Goal: Task Accomplishment & Management: Complete application form

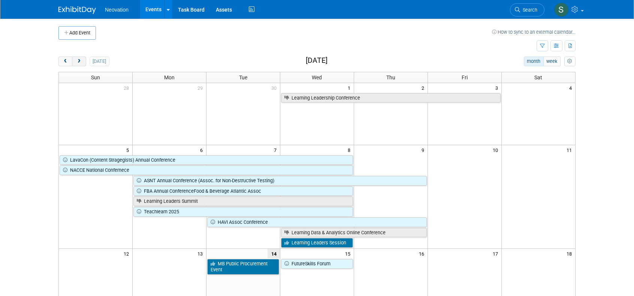
click at [78, 60] on span "next" at bounding box center [79, 61] width 6 height 5
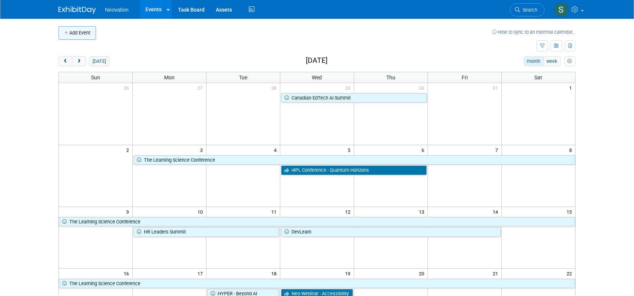
click at [86, 33] on button "Add Event" at bounding box center [76, 32] width 37 height 13
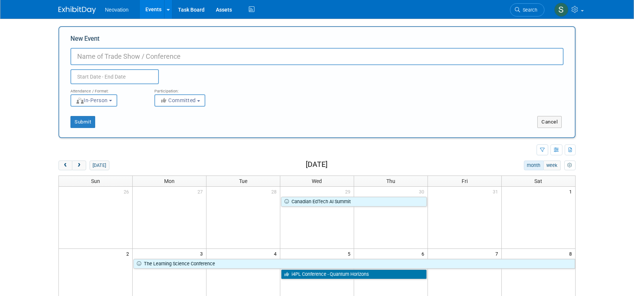
click at [160, 53] on input "New Event" at bounding box center [316, 56] width 493 height 17
type input "OLC Accelerate"
click at [135, 79] on input "text" at bounding box center [114, 76] width 88 height 15
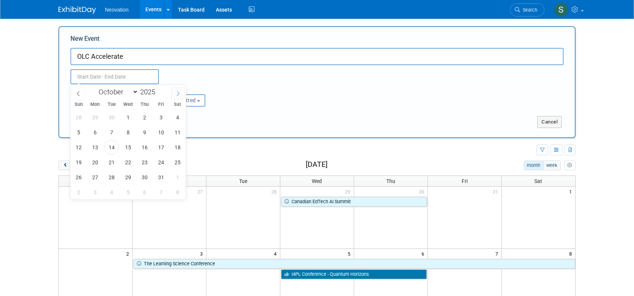
click at [177, 94] on icon at bounding box center [177, 93] width 5 height 5
select select "10"
click at [94, 160] on span "17" at bounding box center [95, 162] width 15 height 15
click at [142, 160] on span "20" at bounding box center [144, 162] width 15 height 15
type input "Nov 17, 2025 to Nov 20, 2025"
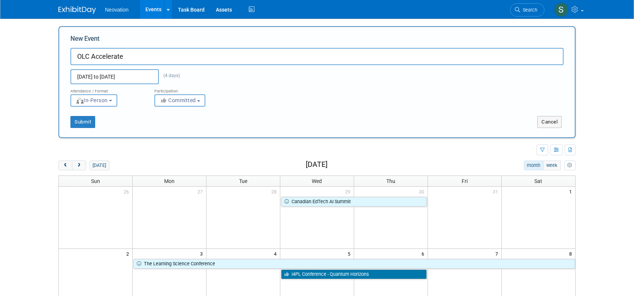
click at [179, 105] on button "Committed" at bounding box center [179, 100] width 51 height 12
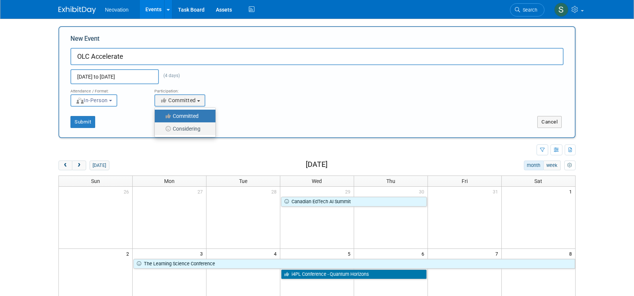
click at [181, 128] on label "Considering" at bounding box center [182, 129] width 49 height 10
click at [161, 128] on input "Considering" at bounding box center [159, 129] width 5 height 5
select select "2"
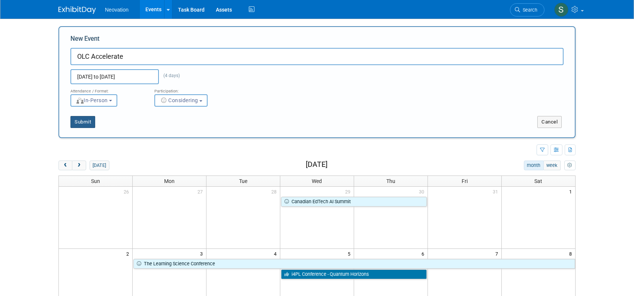
click at [88, 121] on button "Submit" at bounding box center [82, 122] width 25 height 12
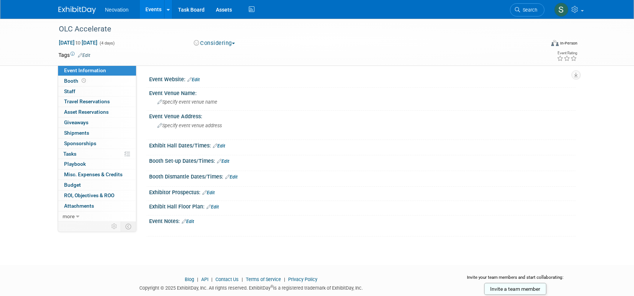
click at [198, 77] on link "Edit" at bounding box center [193, 79] width 12 height 5
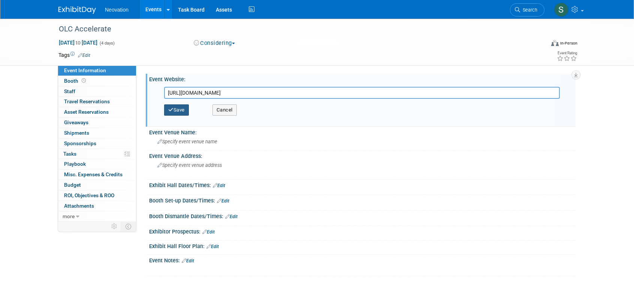
type input "[URL][DOMAIN_NAME]"
click at [175, 110] on button "Save" at bounding box center [176, 110] width 25 height 11
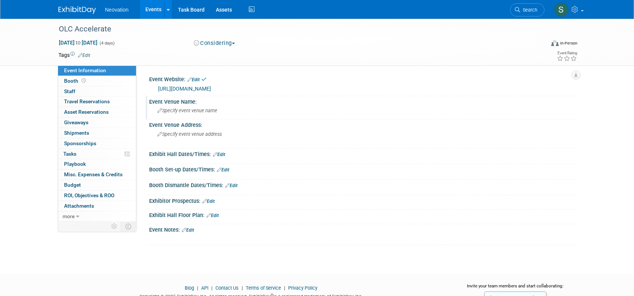
click at [184, 111] on span "Specify event venue name" at bounding box center [187, 111] width 60 height 6
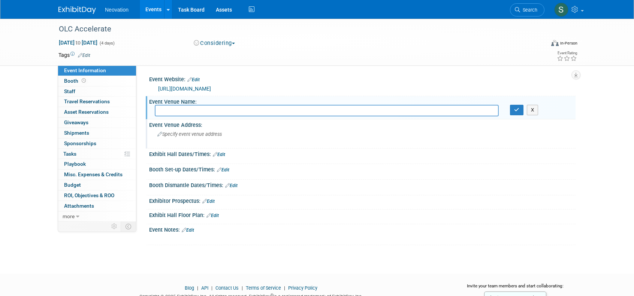
click at [181, 136] on span "Specify event venue address" at bounding box center [189, 134] width 64 height 6
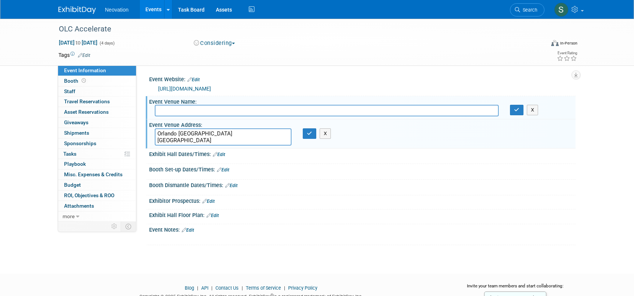
type textarea "Orlando FL USA"
click at [88, 52] on span "Edit" at bounding box center [83, 55] width 15 height 6
click at [88, 54] on link "Edit" at bounding box center [84, 55] width 12 height 5
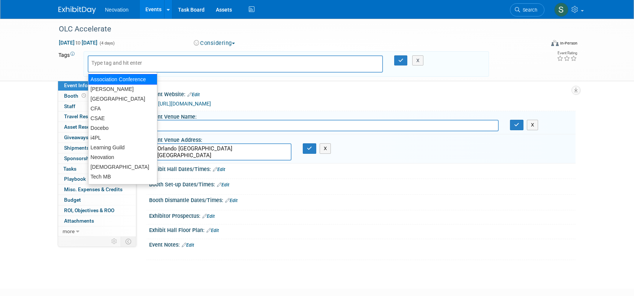
click at [125, 56] on div at bounding box center [235, 63] width 295 height 17
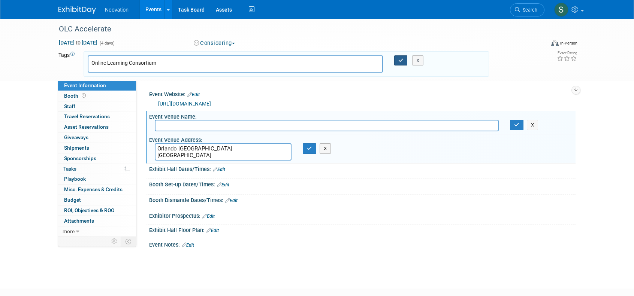
type input "Online Learning Consortium"
click at [400, 57] on button "button" at bounding box center [400, 60] width 13 height 10
type input "Online Learning Consortium"
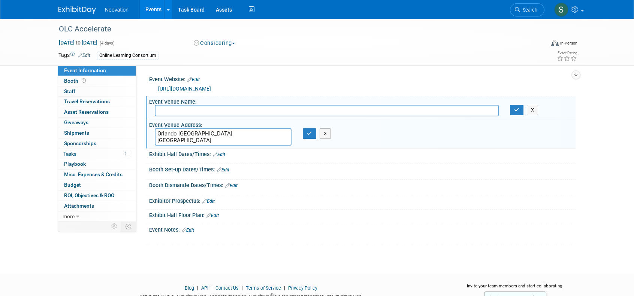
click at [87, 54] on link "Edit" at bounding box center [84, 55] width 12 height 5
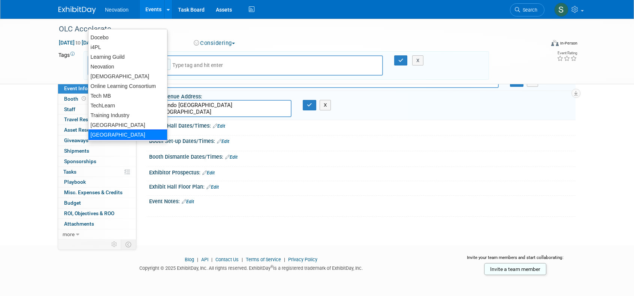
scroll to position [47, 0]
click at [97, 122] on div "USA" at bounding box center [127, 125] width 79 height 10
type input "Online Learning Consortium, USA"
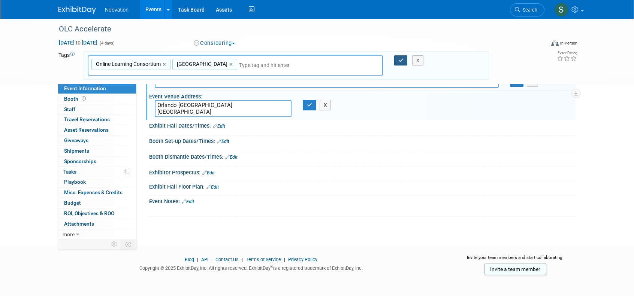
click at [399, 60] on icon "button" at bounding box center [400, 60] width 5 height 5
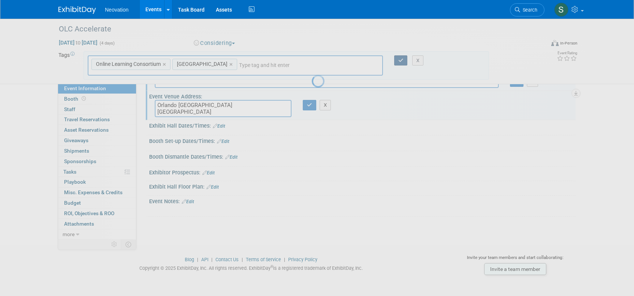
scroll to position [28, 0]
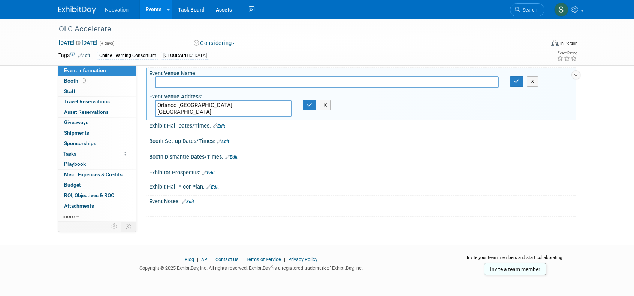
click at [192, 82] on input "text" at bounding box center [327, 82] width 344 height 12
type input "Walt Disney World Swan and Dolphin"
click at [307, 102] on button "button" at bounding box center [309, 105] width 13 height 10
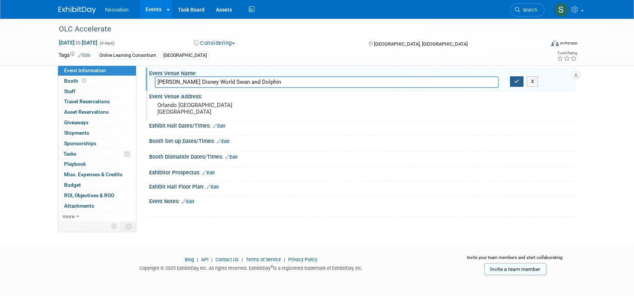
click at [518, 83] on icon "button" at bounding box center [516, 81] width 5 height 5
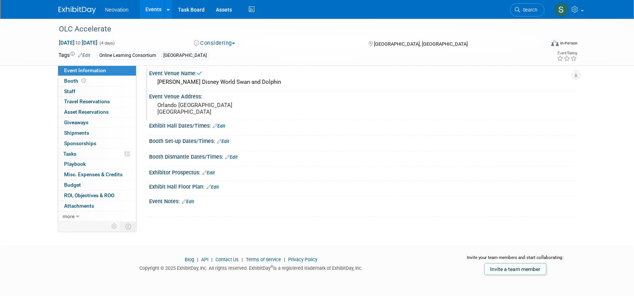
click at [160, 12] on link "Events" at bounding box center [153, 9] width 27 height 19
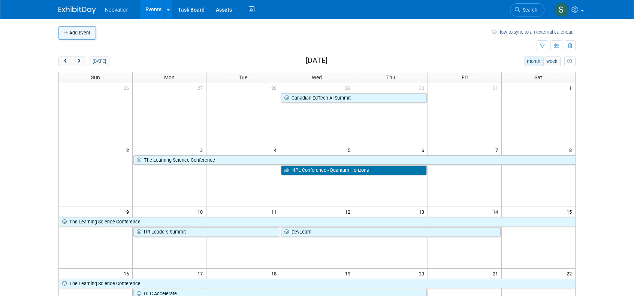
click at [73, 33] on button "Add Event" at bounding box center [76, 32] width 37 height 13
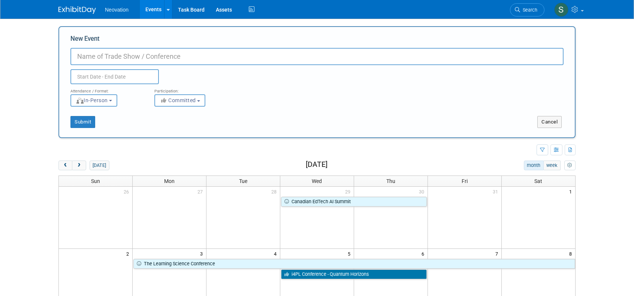
click at [152, 60] on input "New Event" at bounding box center [316, 56] width 493 height 17
type input "I"
type input "OLC Innovate"
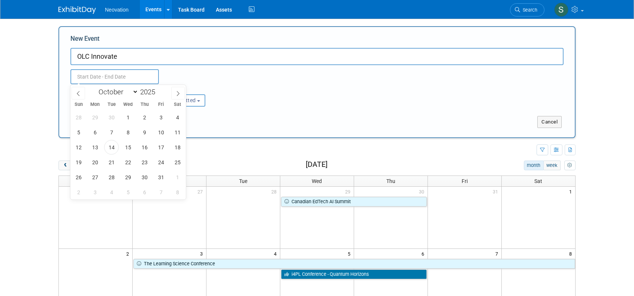
click at [134, 74] on input "text" at bounding box center [114, 76] width 88 height 15
click at [175, 92] on icon at bounding box center [177, 93] width 5 height 5
select select "11"
click at [175, 92] on icon at bounding box center [177, 93] width 5 height 5
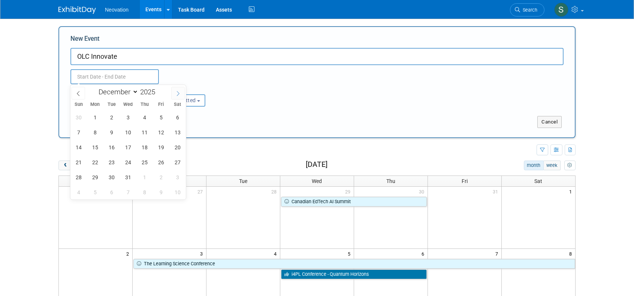
type input "2026"
click at [175, 92] on icon at bounding box center [177, 93] width 5 height 5
select select "2"
drag, startPoint x: 113, startPoint y: 116, endPoint x: 142, endPoint y: 116, distance: 28.8
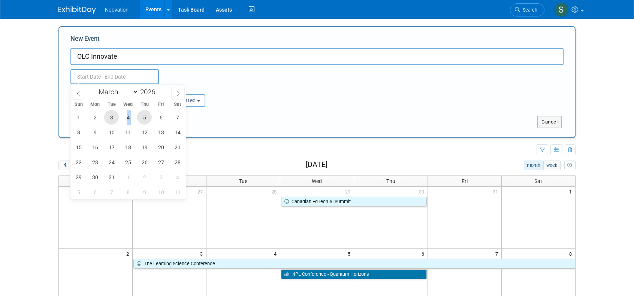
click at [142, 116] on div "1 2 3 4 5 6 7 8 9 10 11 12 13 14 15 16 17 18 19 20 21 22 23 24 25 26 27 28 29 3…" at bounding box center [127, 155] width 115 height 90
click at [111, 116] on span "3" at bounding box center [111, 117] width 15 height 15
click at [146, 115] on span "5" at bounding box center [144, 117] width 15 height 15
type input "Mar 3, 2026 to Mar 5, 2026"
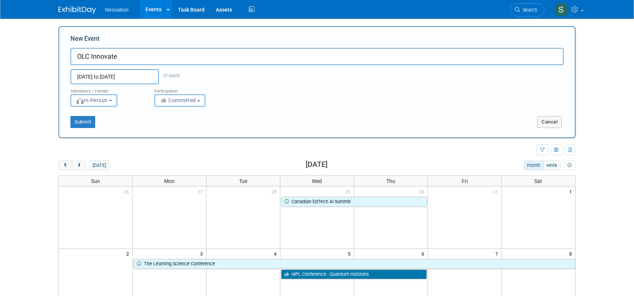
click at [108, 103] on span "In-Person" at bounding box center [92, 100] width 32 height 6
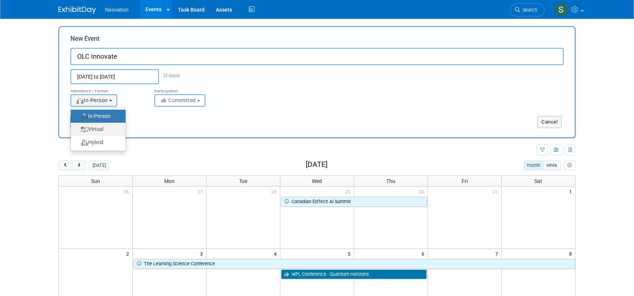
click at [108, 128] on label "Virtual" at bounding box center [96, 129] width 43 height 10
click at [78, 128] on input "Virtual" at bounding box center [75, 129] width 5 height 5
select select "2"
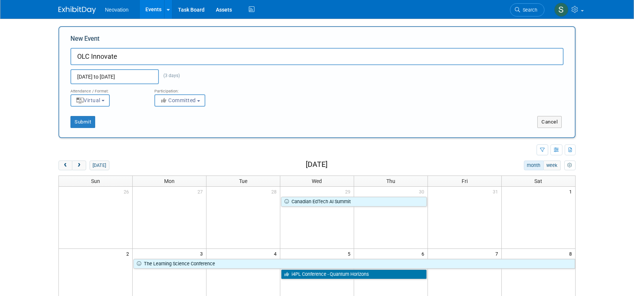
click at [190, 103] on span "Committed" at bounding box center [178, 100] width 36 height 6
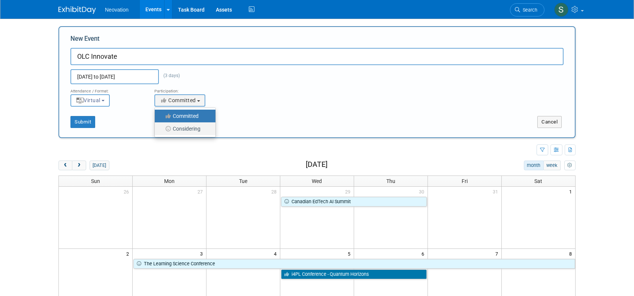
click at [189, 128] on label "Considering" at bounding box center [182, 129] width 49 height 10
click at [161, 128] on input "Considering" at bounding box center [159, 129] width 5 height 5
select select "2"
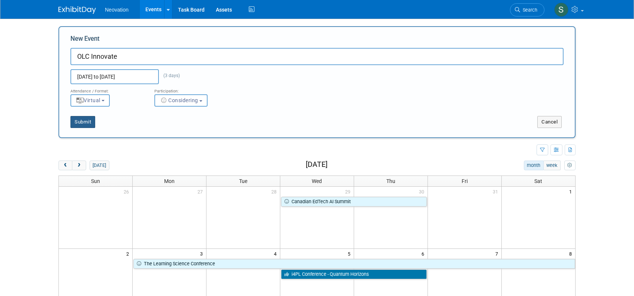
click at [76, 123] on button "Submit" at bounding box center [82, 122] width 25 height 12
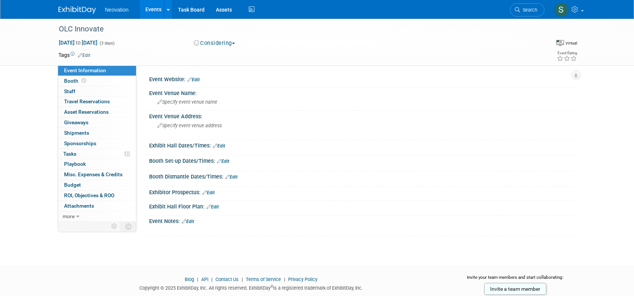
click at [85, 53] on link "Edit" at bounding box center [84, 55] width 12 height 5
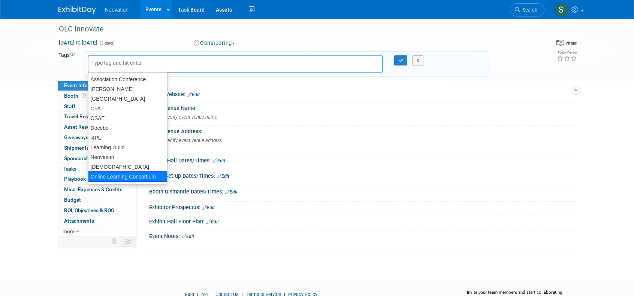
click at [114, 178] on div "Online Learning Consortium" at bounding box center [127, 177] width 79 height 10
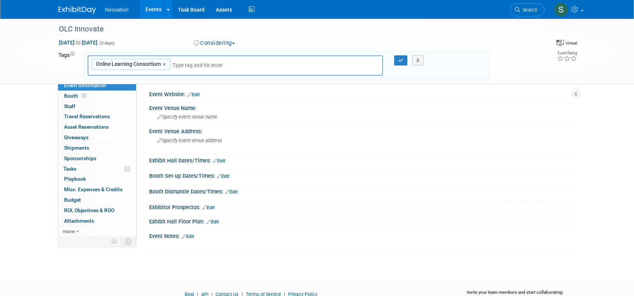
click at [183, 67] on input "text" at bounding box center [224, 64] width 105 height 7
click at [187, 66] on input "text" at bounding box center [224, 64] width 105 height 7
click at [214, 64] on input "text" at bounding box center [224, 64] width 105 height 7
click at [64, 55] on td "Tags Edit" at bounding box center [67, 65] width 18 height 29
click at [72, 55] on icon at bounding box center [72, 54] width 4 height 4
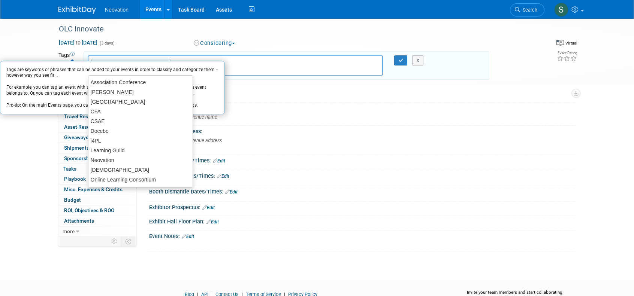
click at [271, 63] on input "text" at bounding box center [224, 64] width 105 height 7
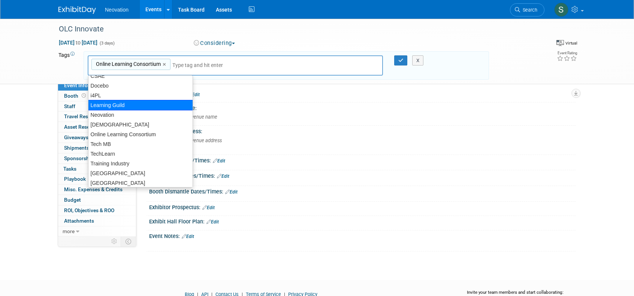
scroll to position [47, 0]
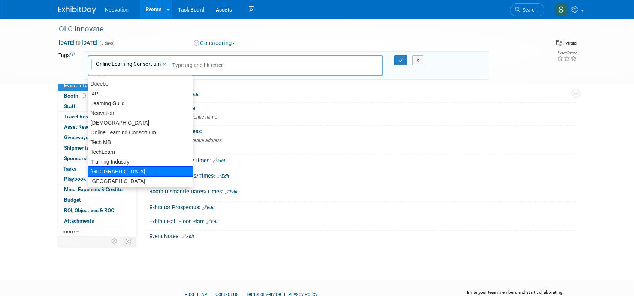
click at [125, 171] on div "[GEOGRAPHIC_DATA]" at bounding box center [140, 171] width 105 height 10
type input "Online Learning Consortium, USA"
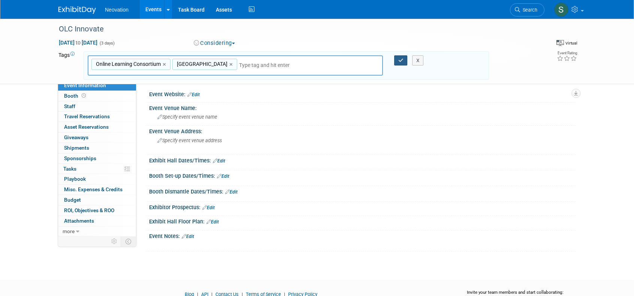
click at [400, 57] on button "button" at bounding box center [400, 60] width 13 height 10
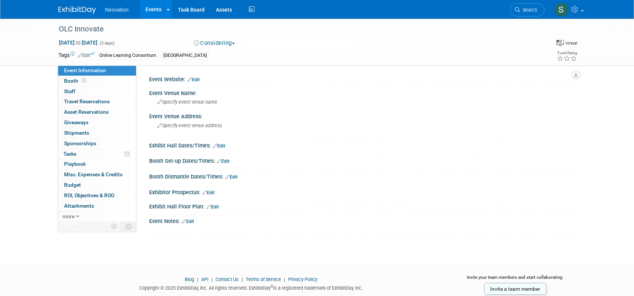
click at [198, 78] on link "Edit" at bounding box center [193, 79] width 12 height 5
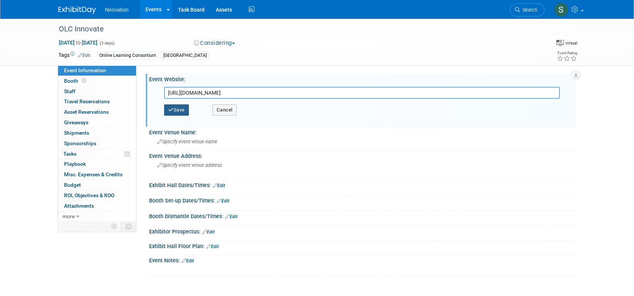
type input "https://onlinelearningconsortium.org/conferences/olc-innovate2026/"
click at [178, 112] on button "Save" at bounding box center [176, 110] width 25 height 11
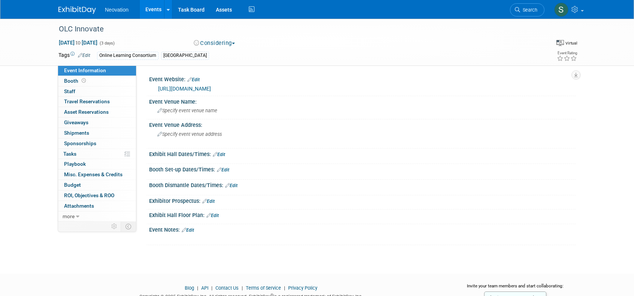
click at [157, 9] on link "Events" at bounding box center [153, 9] width 27 height 19
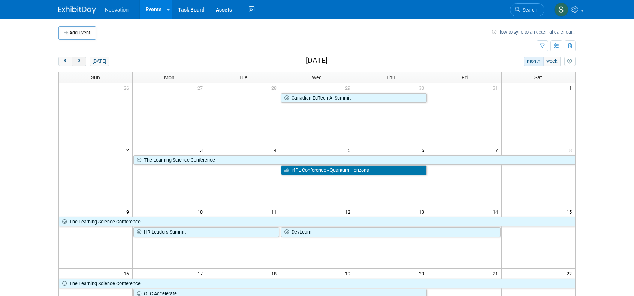
click at [79, 61] on span "next" at bounding box center [79, 61] width 6 height 5
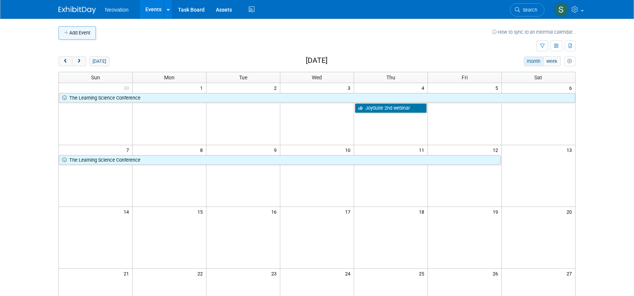
click at [79, 34] on button "Add Event" at bounding box center [76, 32] width 37 height 13
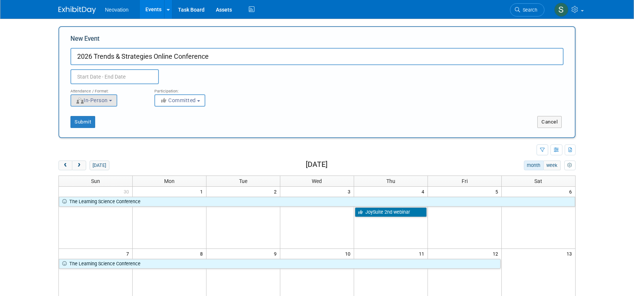
type input "2026 Trends & Strategies Online Conference"
click at [108, 103] on span "In-Person" at bounding box center [92, 100] width 32 height 6
click at [111, 128] on label "Virtual" at bounding box center [96, 129] width 43 height 10
click at [78, 128] on input "Virtual" at bounding box center [75, 129] width 5 height 5
select select "2"
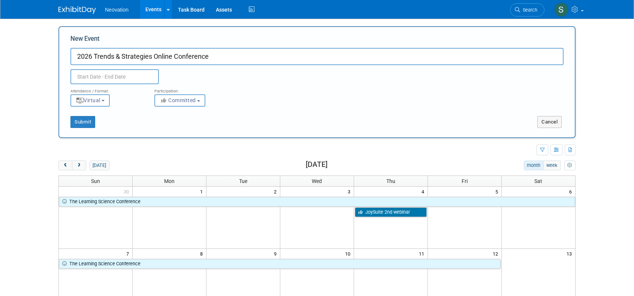
click at [124, 78] on input "text" at bounding box center [114, 76] width 88 height 15
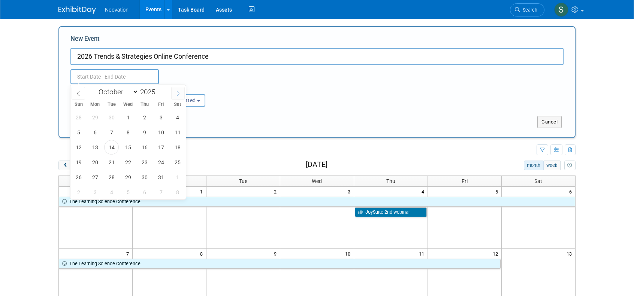
click at [178, 93] on icon at bounding box center [177, 93] width 5 height 5
select select "11"
drag, startPoint x: 126, startPoint y: 117, endPoint x: 145, endPoint y: 116, distance: 19.1
click at [145, 116] on div "30 1 2 3 4 5 6 7 8 9 10 11 12 13 14 15 16 17 18 19 20 21 22 23 24 25 26 27 28 2…" at bounding box center [127, 155] width 115 height 90
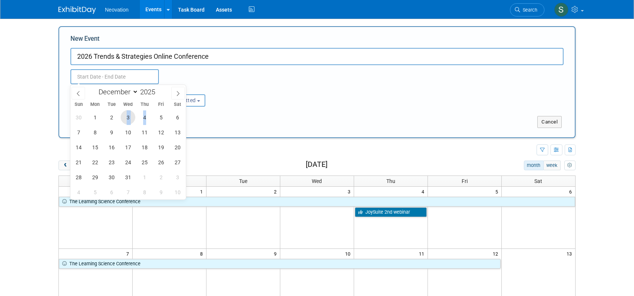
click at [127, 116] on span "3" at bounding box center [128, 117] width 15 height 15
click at [146, 116] on span "4" at bounding box center [144, 117] width 15 height 15
type input "Dec 3, 2025 to Dec 4, 2025"
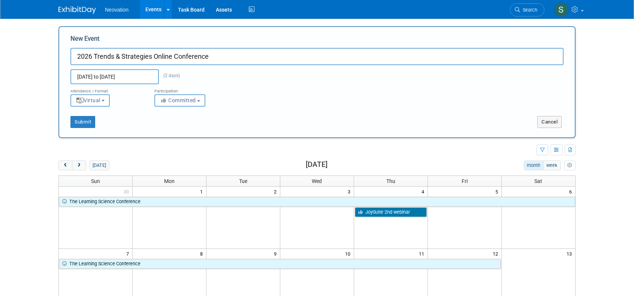
click at [191, 102] on span "Committed" at bounding box center [178, 100] width 36 height 6
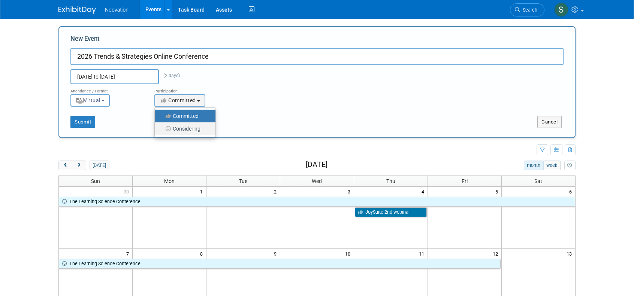
click at [187, 129] on label "Considering" at bounding box center [182, 129] width 49 height 10
click at [161, 129] on input "Considering" at bounding box center [159, 129] width 5 height 5
select select "2"
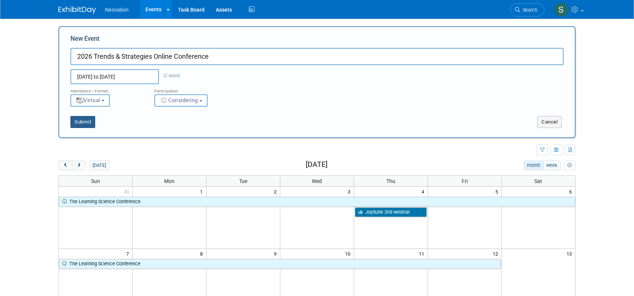
click at [88, 121] on button "Submit" at bounding box center [82, 122] width 25 height 12
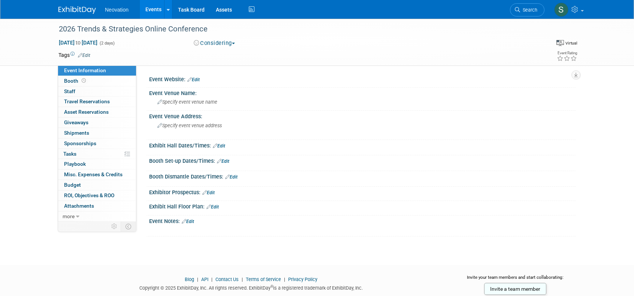
click at [197, 77] on link "Edit" at bounding box center [193, 79] width 12 height 5
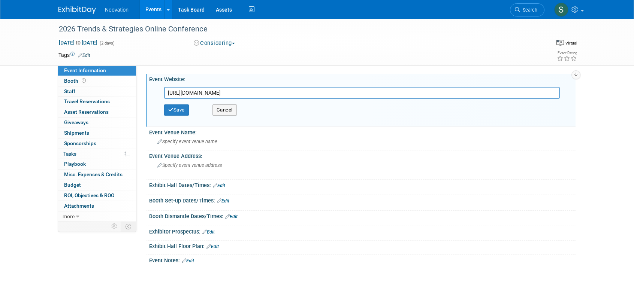
scroll to position [0, 170]
click at [336, 92] on input "[URL][DOMAIN_NAME]" at bounding box center [362, 93] width 396 height 12
type input "[URL][DOMAIN_NAME]"
click at [179, 114] on button "Save" at bounding box center [176, 110] width 25 height 11
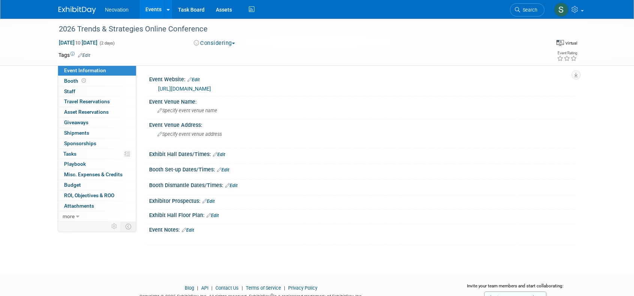
click at [88, 53] on link "Edit" at bounding box center [84, 55] width 12 height 5
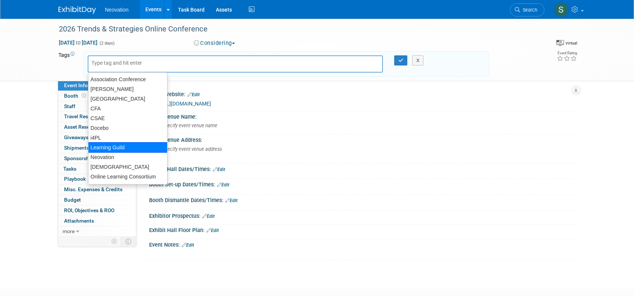
click at [122, 147] on div "Learning Guild" at bounding box center [127, 147] width 79 height 10
type input "Learning Guild"
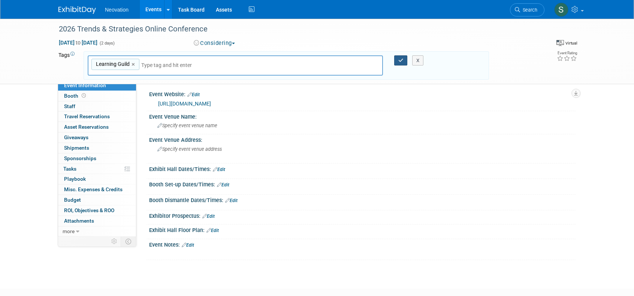
click at [402, 60] on icon "button" at bounding box center [400, 60] width 5 height 5
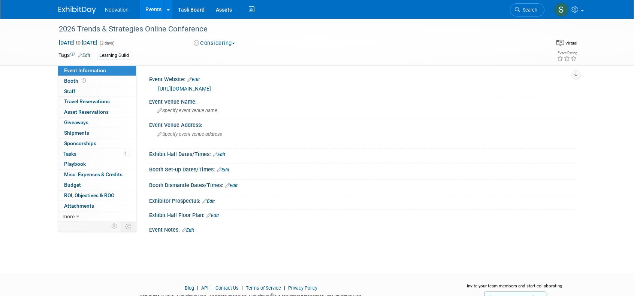
click at [151, 10] on link "Events" at bounding box center [153, 9] width 27 height 19
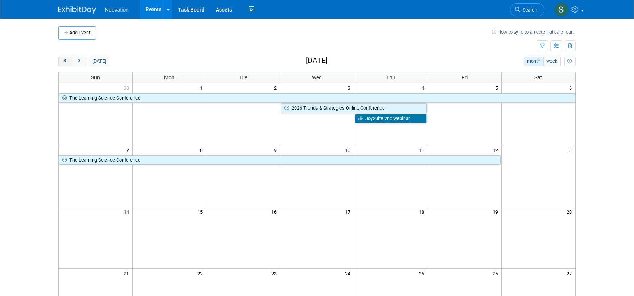
click at [64, 60] on span "prev" at bounding box center [66, 61] width 6 height 5
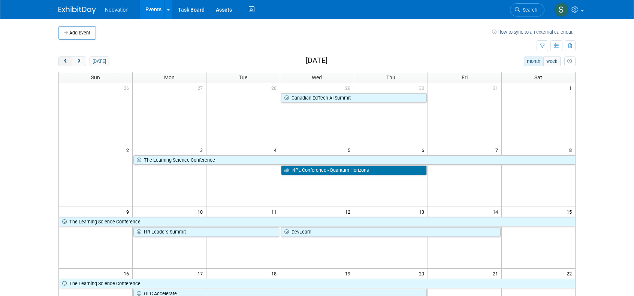
click at [64, 60] on span "prev" at bounding box center [66, 61] width 6 height 5
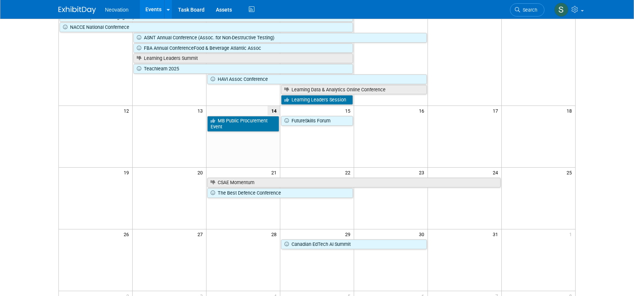
scroll to position [150, 0]
